Goal: Information Seeking & Learning: Learn about a topic

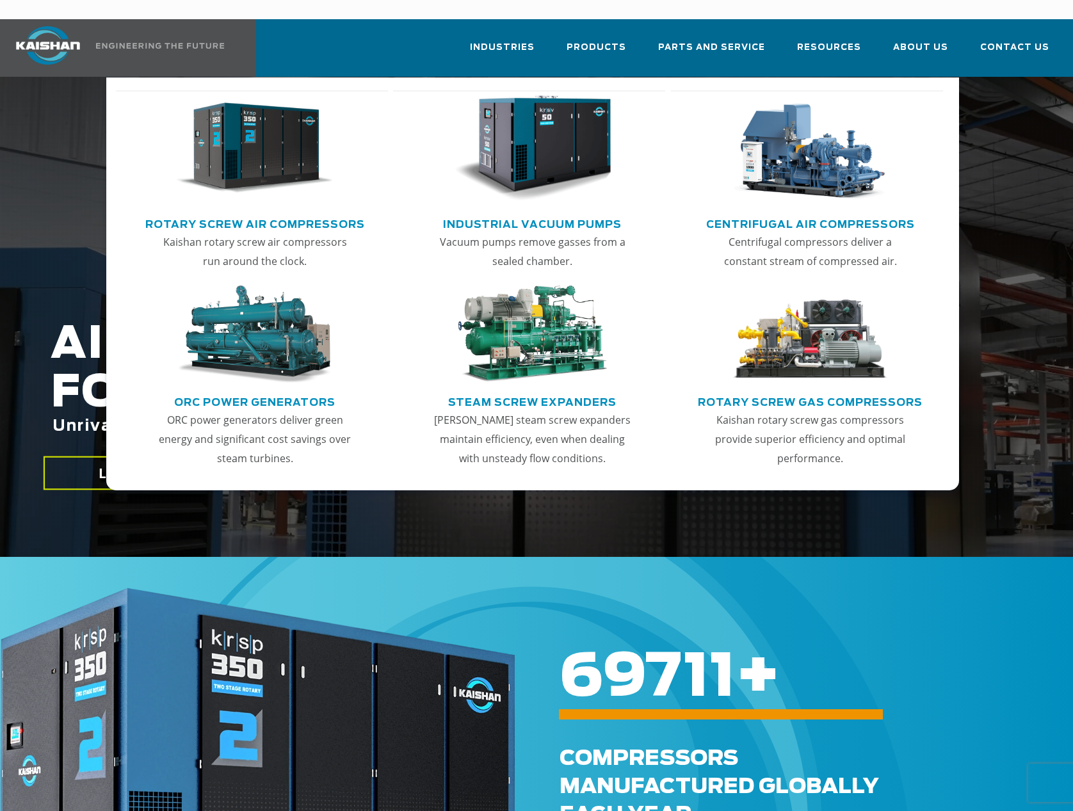
click at [614, 40] on span "Products" at bounding box center [596, 47] width 60 height 15
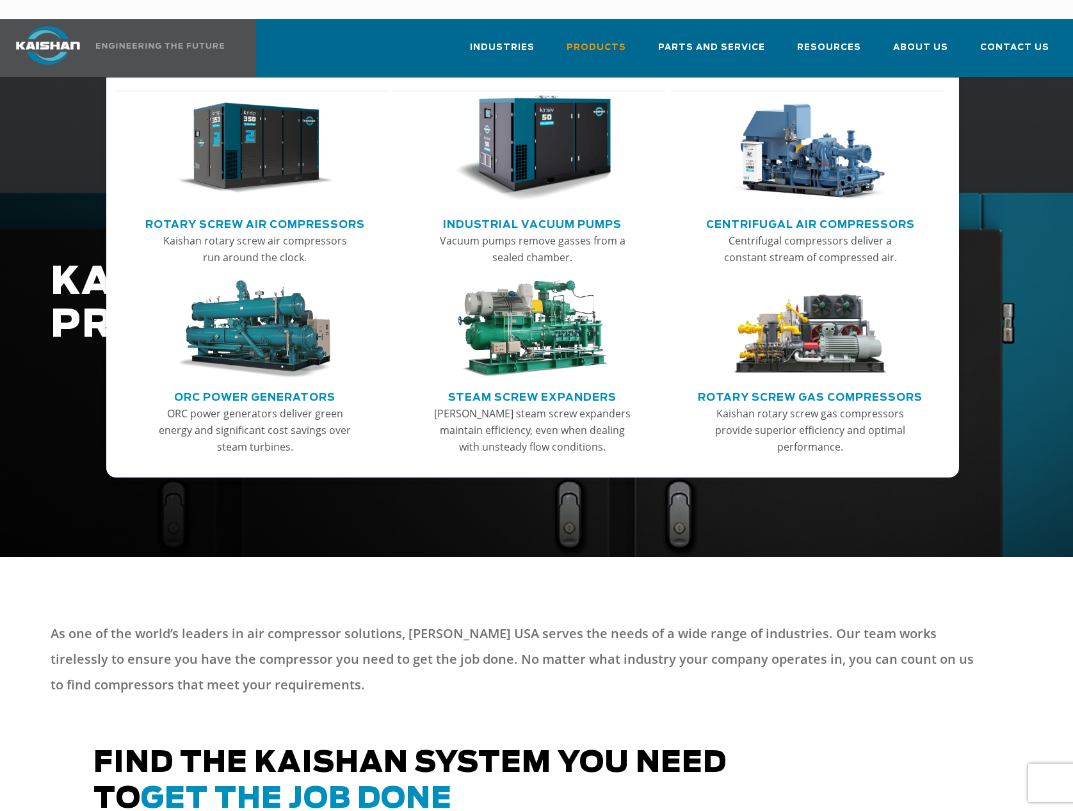
click at [310, 146] on img "Main menu" at bounding box center [254, 148] width 157 height 106
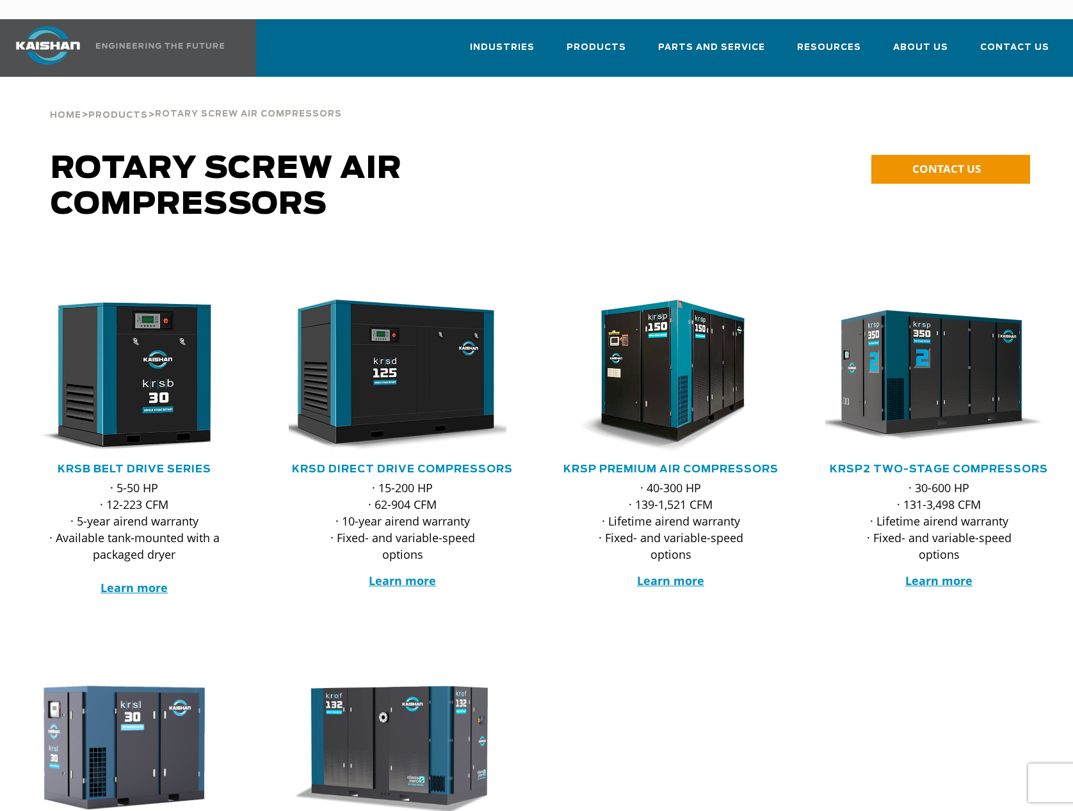
click at [776, 173] on div "Rotary Screw Air Compressors" at bounding box center [413, 199] width 740 height 97
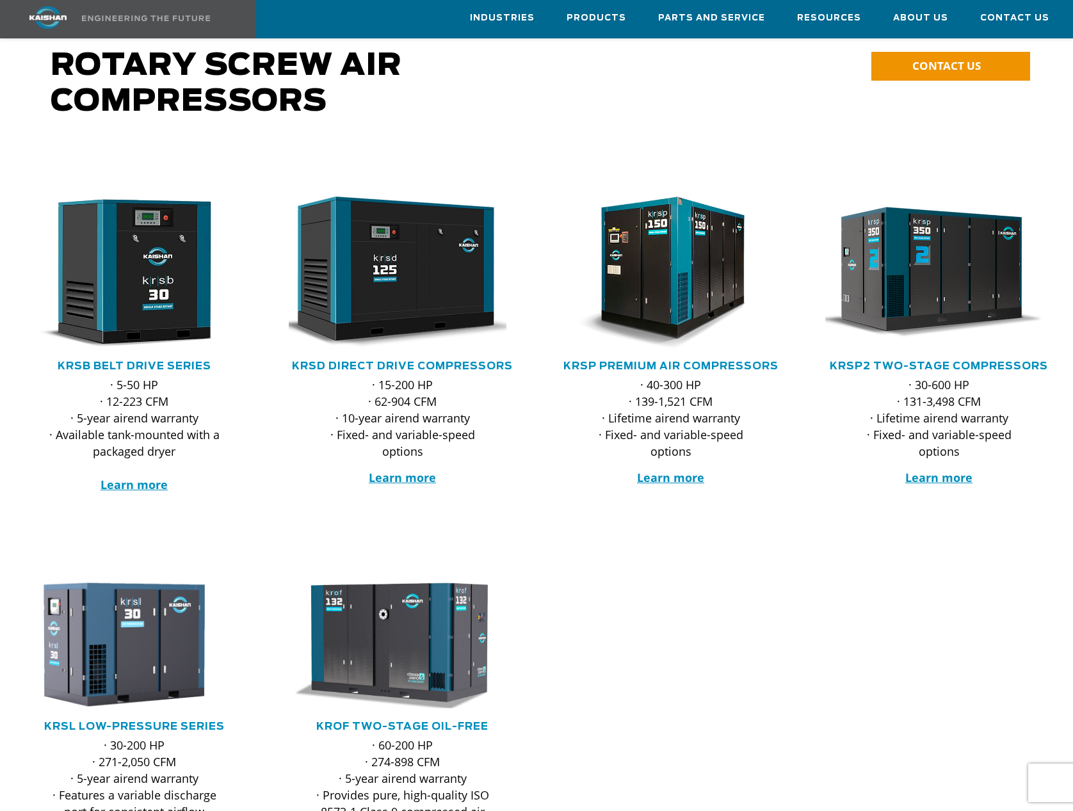
scroll to position [64, 0]
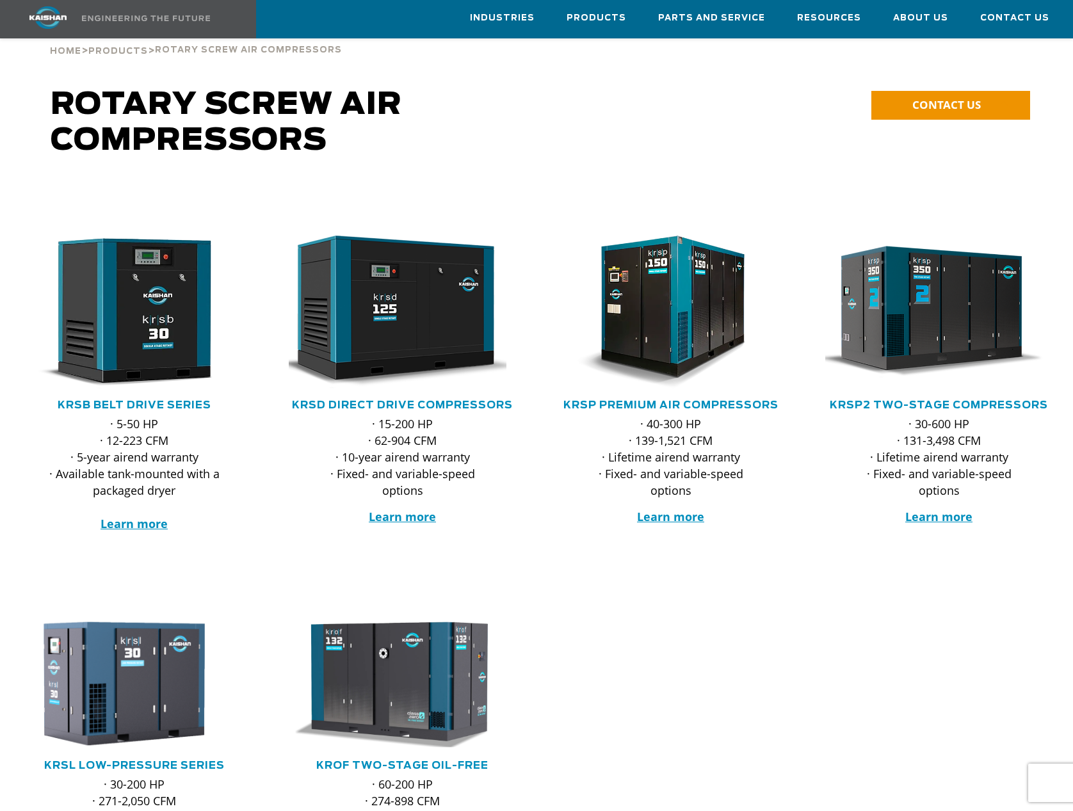
click at [775, 184] on div at bounding box center [670, 372] width 268 height 376
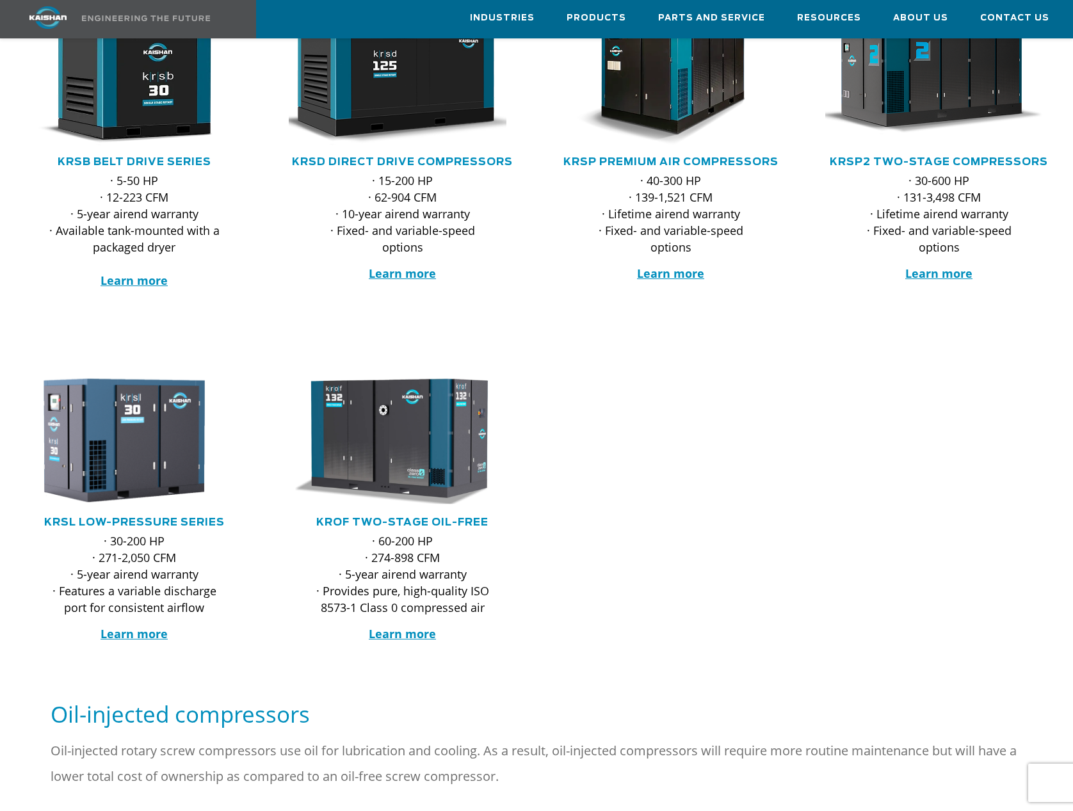
scroll to position [384, 0]
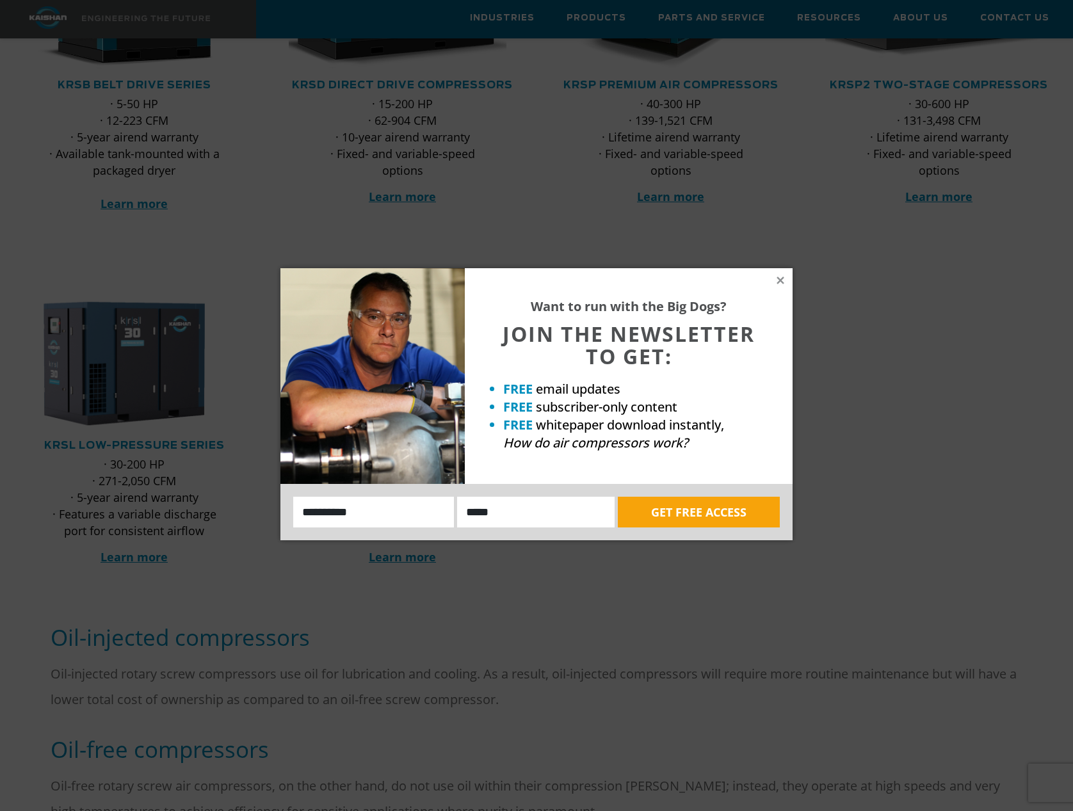
click at [776, 280] on icon at bounding box center [781, 281] width 12 height 12
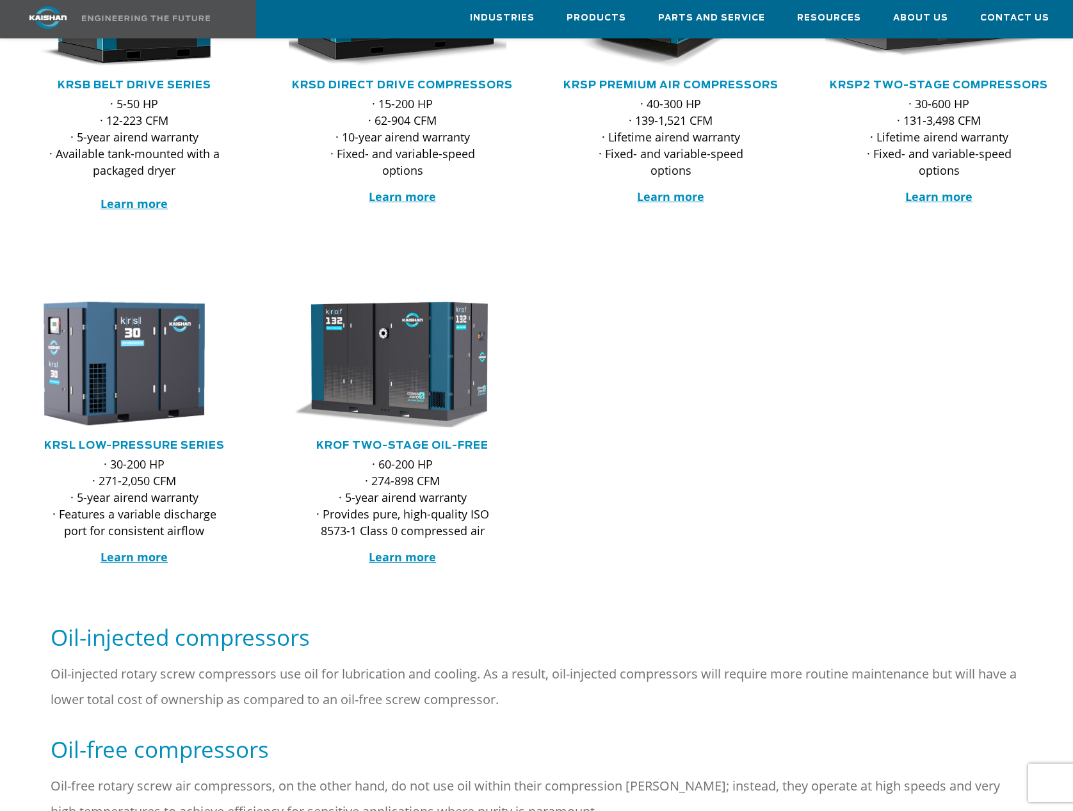
click at [1020, 188] on p "Learn more" at bounding box center [939, 196] width 176 height 17
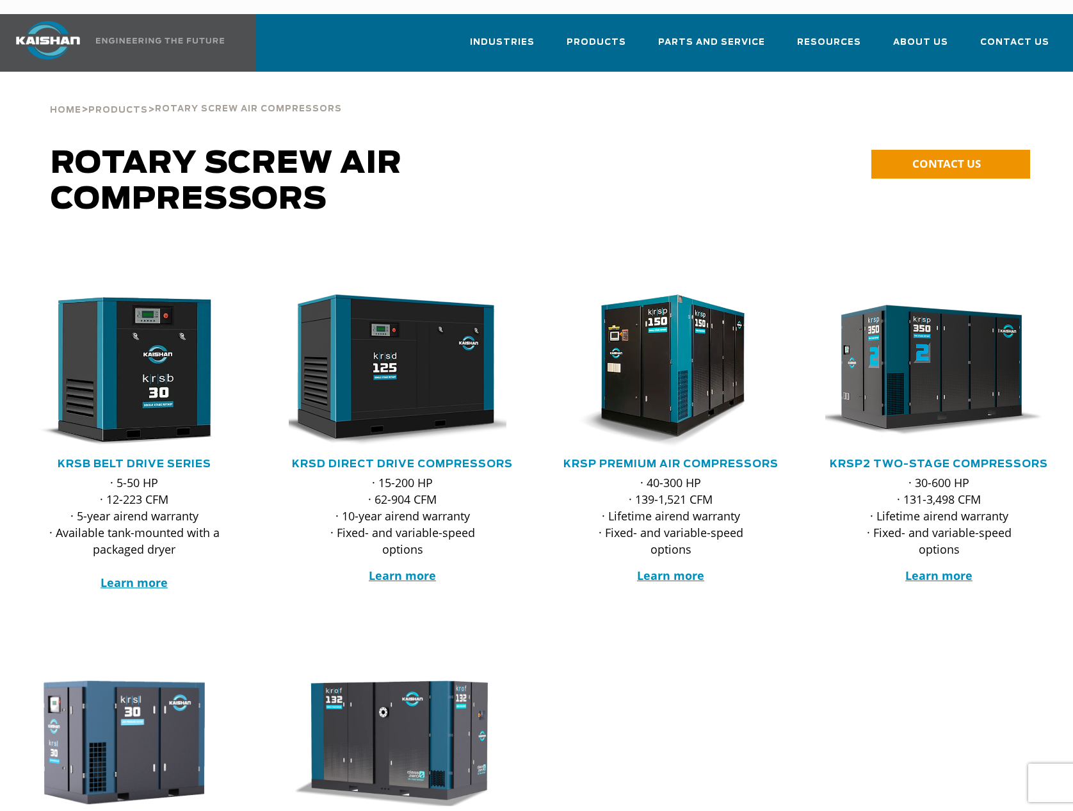
scroll to position [0, 0]
